Goal: Find specific page/section: Find specific page/section

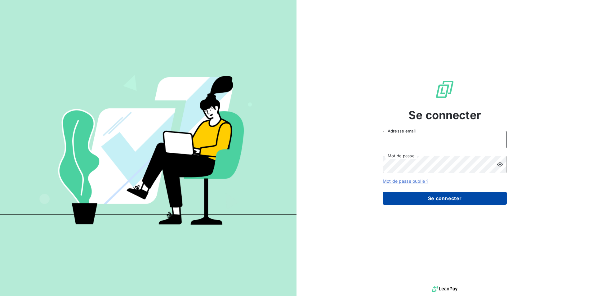
type input "[EMAIL_ADDRESS][DOMAIN_NAME]"
click at [459, 199] on button "Se connecter" at bounding box center [445, 198] width 124 height 13
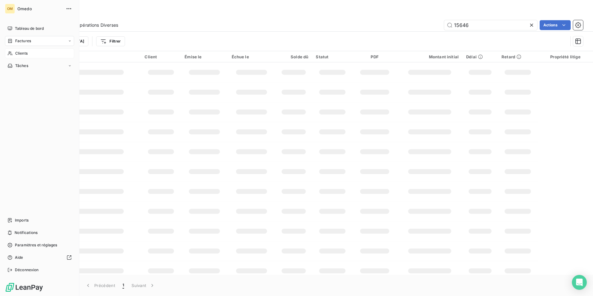
click at [8, 55] on icon at bounding box center [9, 53] width 5 height 5
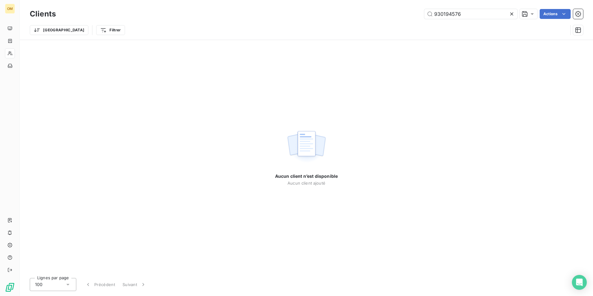
type input "930194576"
click at [510, 13] on icon at bounding box center [511, 14] width 6 height 6
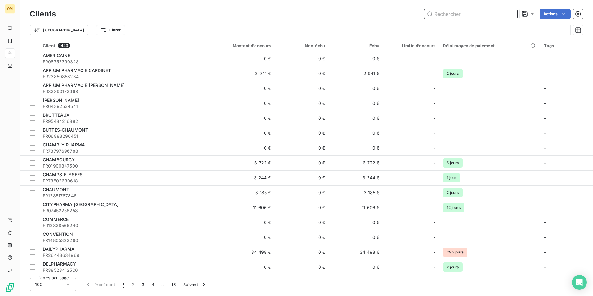
click at [444, 12] on input "text" at bounding box center [470, 14] width 93 height 10
paste input "441161247"
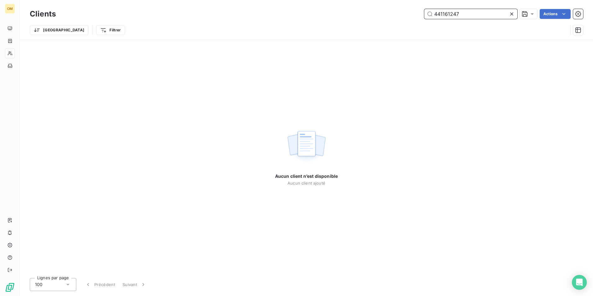
type input "441161247"
click at [509, 13] on icon at bounding box center [511, 14] width 6 height 6
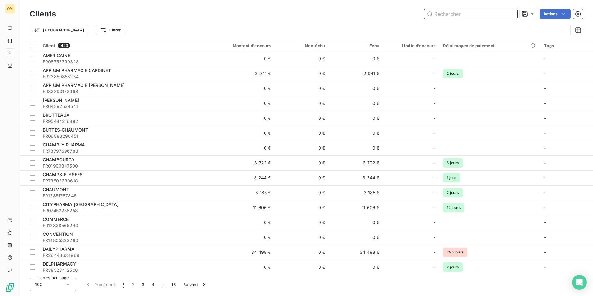
click at [447, 13] on input "text" at bounding box center [470, 14] width 93 height 10
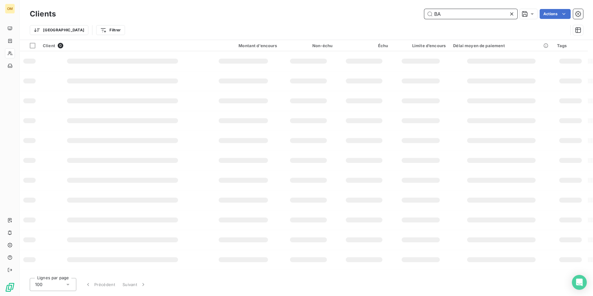
type input "B"
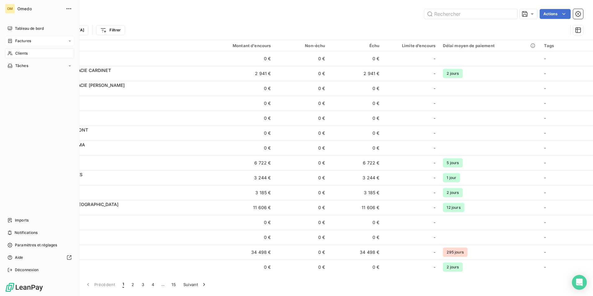
click at [17, 42] on span "Factures" at bounding box center [23, 41] width 16 height 6
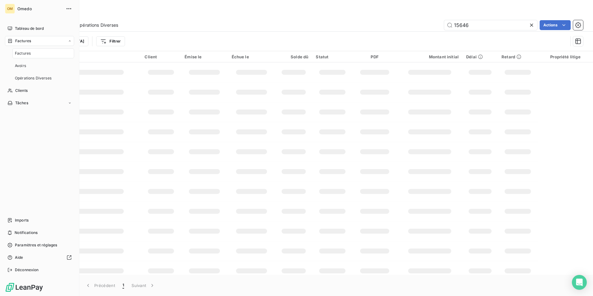
click at [22, 55] on span "Factures" at bounding box center [23, 54] width 16 height 6
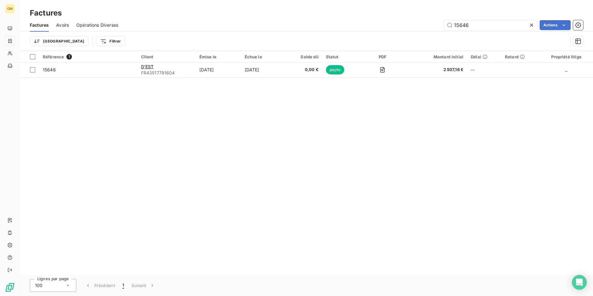
click at [531, 25] on icon at bounding box center [531, 25] width 3 height 3
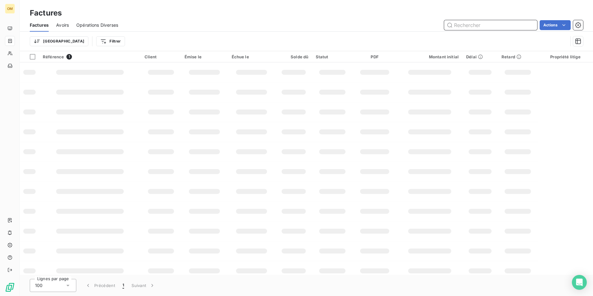
click at [505, 28] on input "text" at bounding box center [490, 25] width 93 height 10
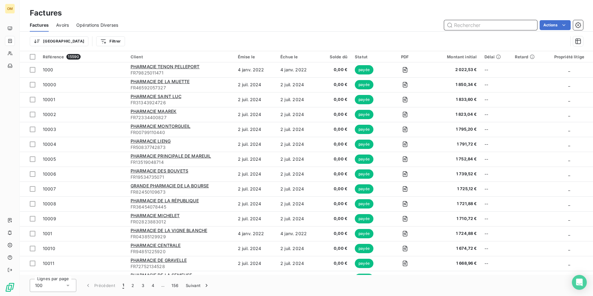
click at [505, 28] on input "text" at bounding box center [490, 25] width 93 height 10
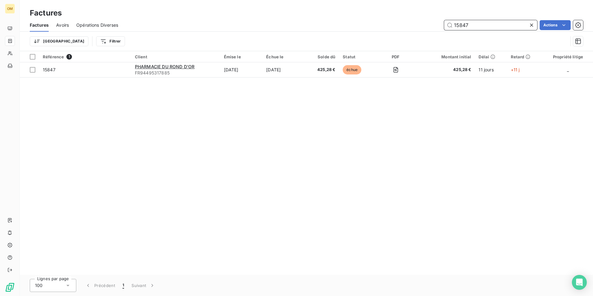
type input "15847"
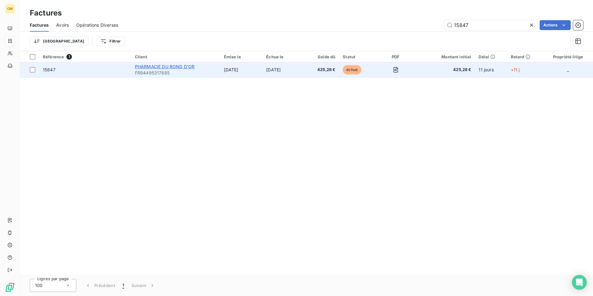
click at [162, 68] on span "PHARMACIE DU ROND D'OR" at bounding box center [165, 66] width 60 height 5
